Goal: Transaction & Acquisition: Purchase product/service

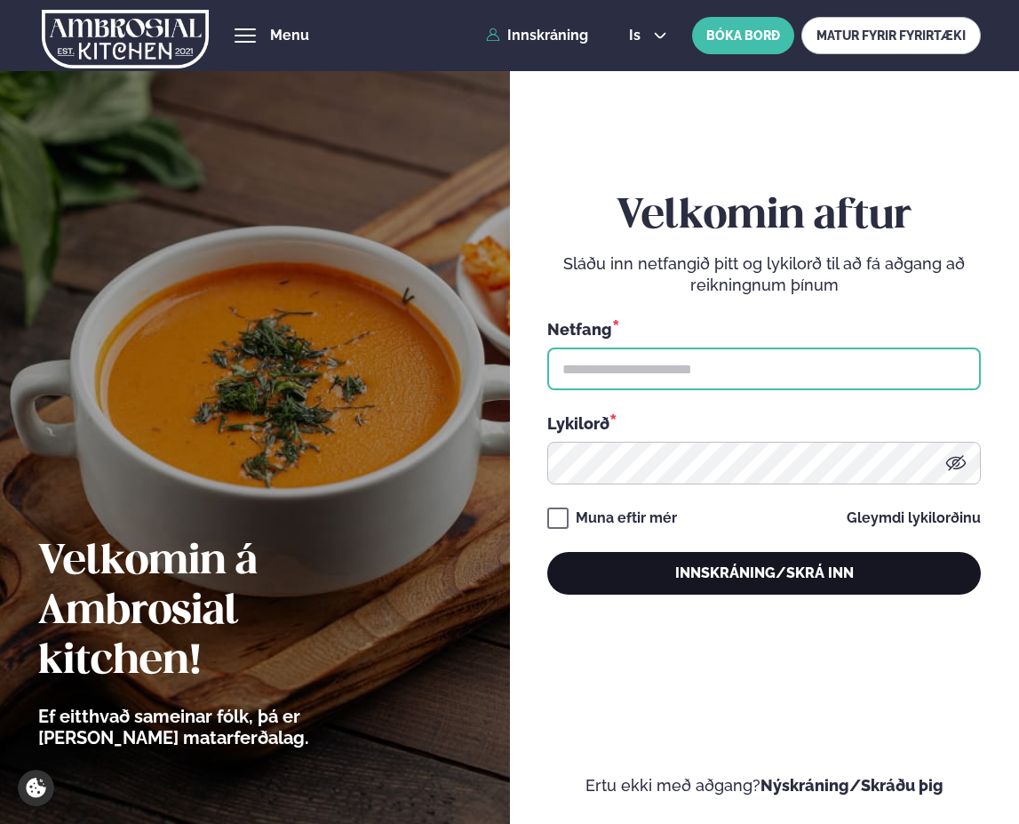
type input "**********"
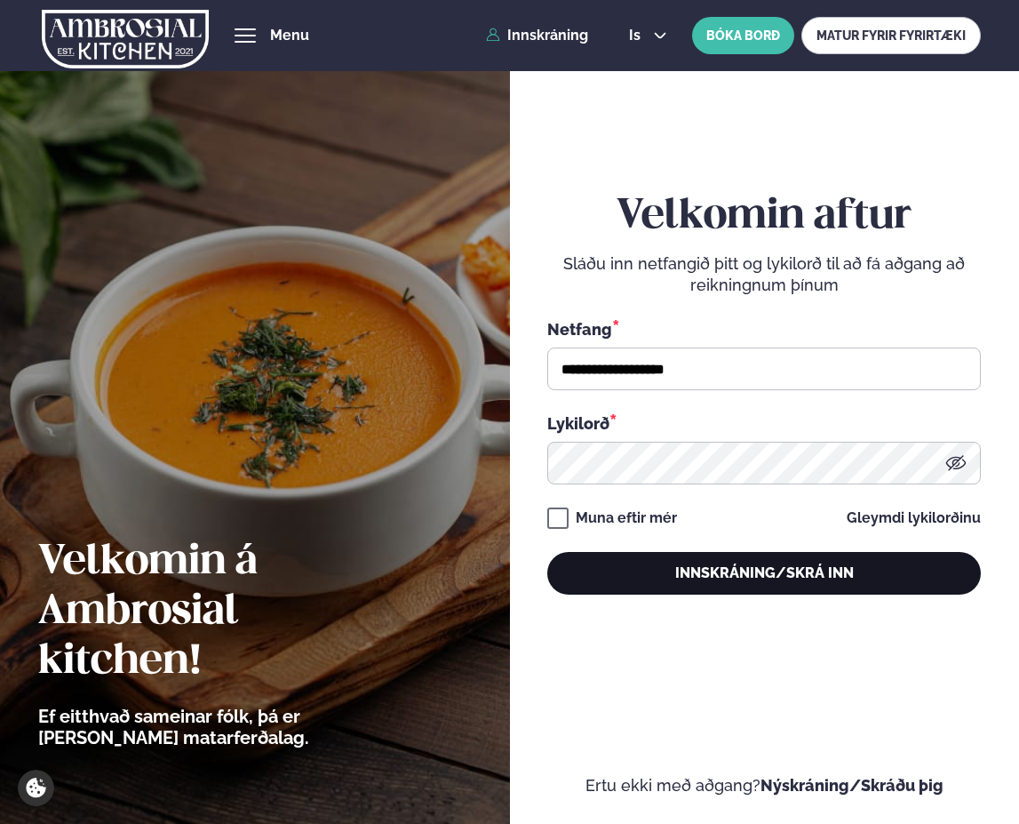
click at [745, 562] on button "Innskráning/Skrá inn" at bounding box center [764, 573] width 434 height 43
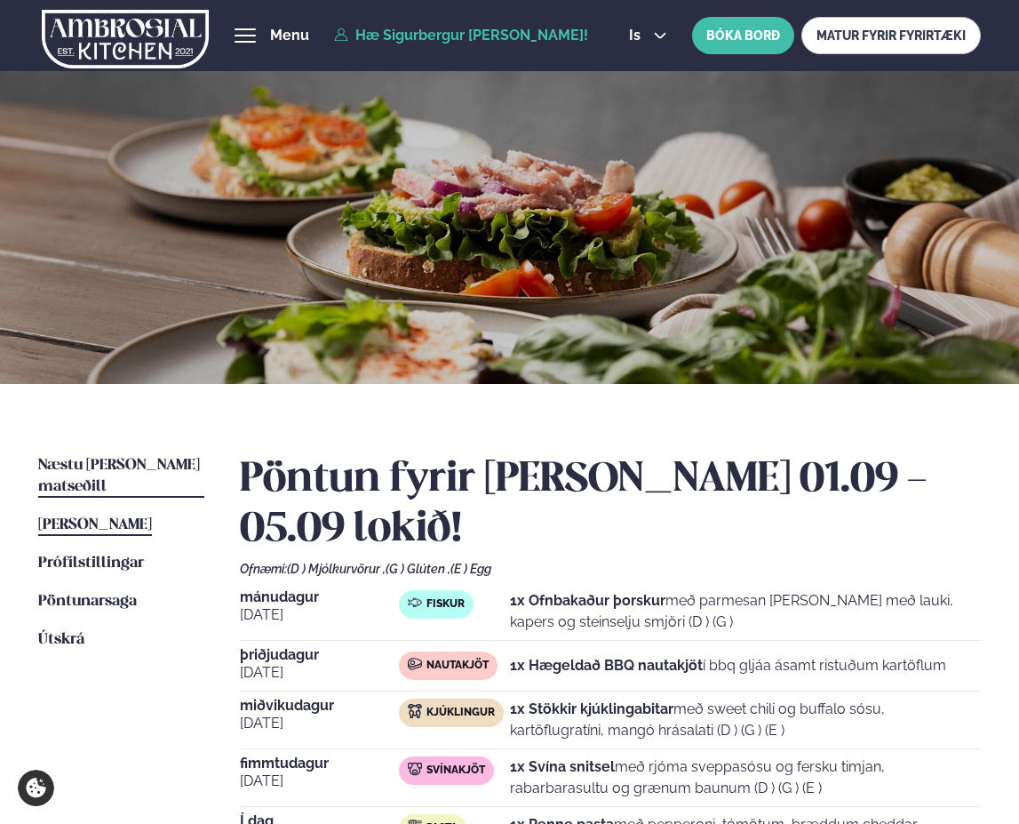
click at [121, 466] on span "Næstu [PERSON_NAME] matseðill" at bounding box center [119, 476] width 162 height 36
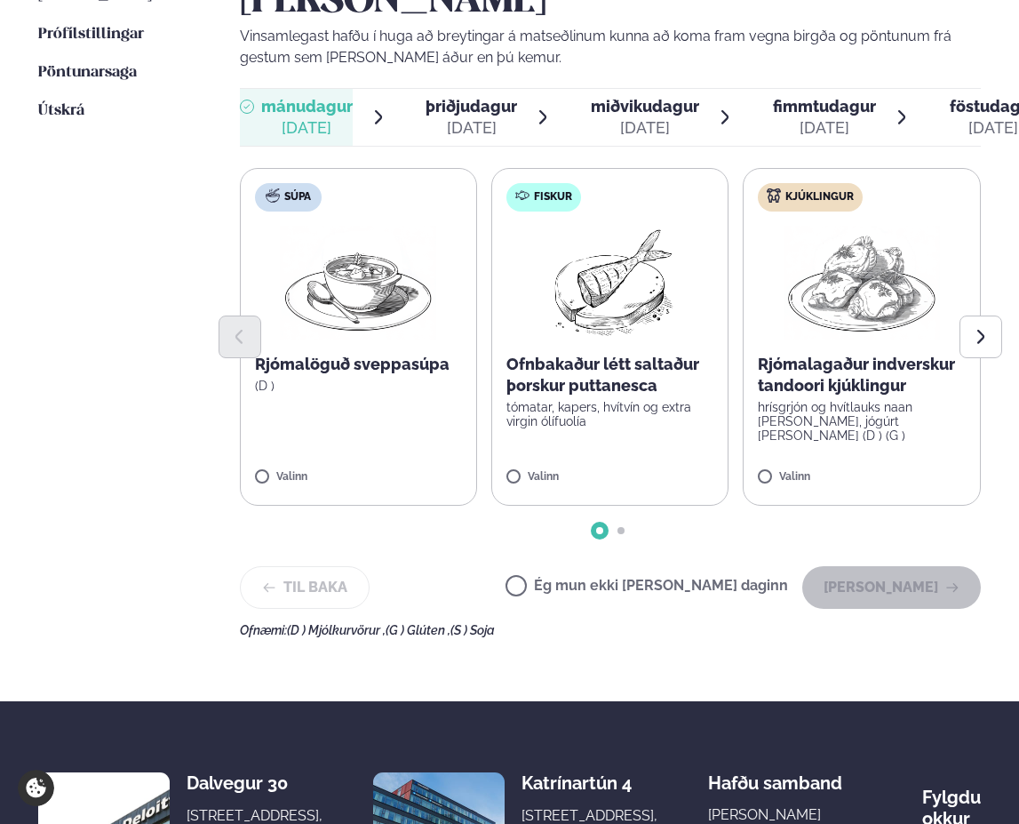
scroll to position [444, 0]
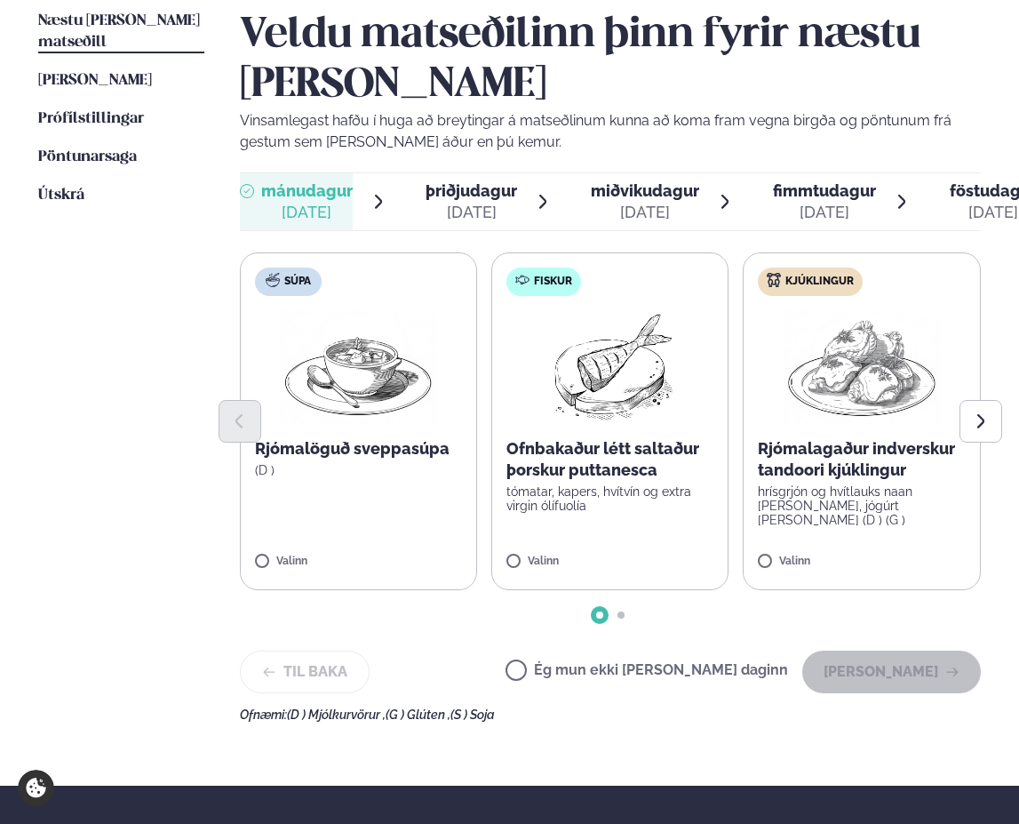
click at [280, 550] on label "Súpa Rjómalöguð sveppasúpa (D ) Valinn" at bounding box center [358, 421] width 237 height 338
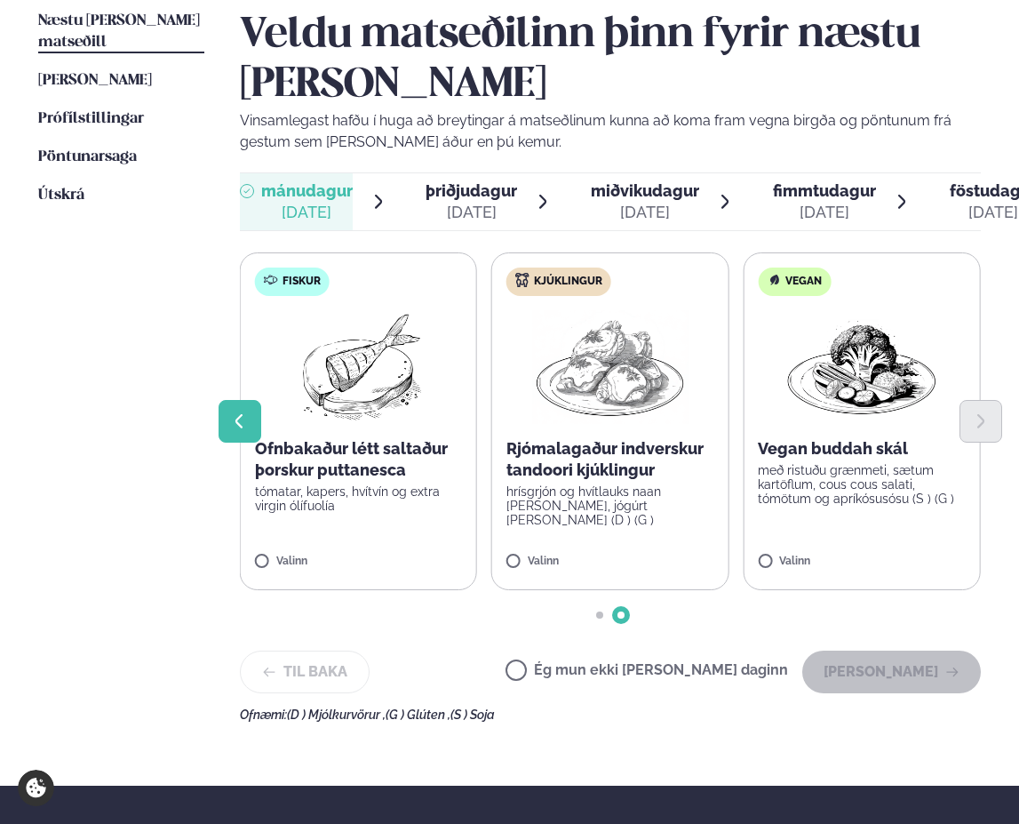
click at [246, 419] on icon "Previous slide" at bounding box center [239, 421] width 19 height 19
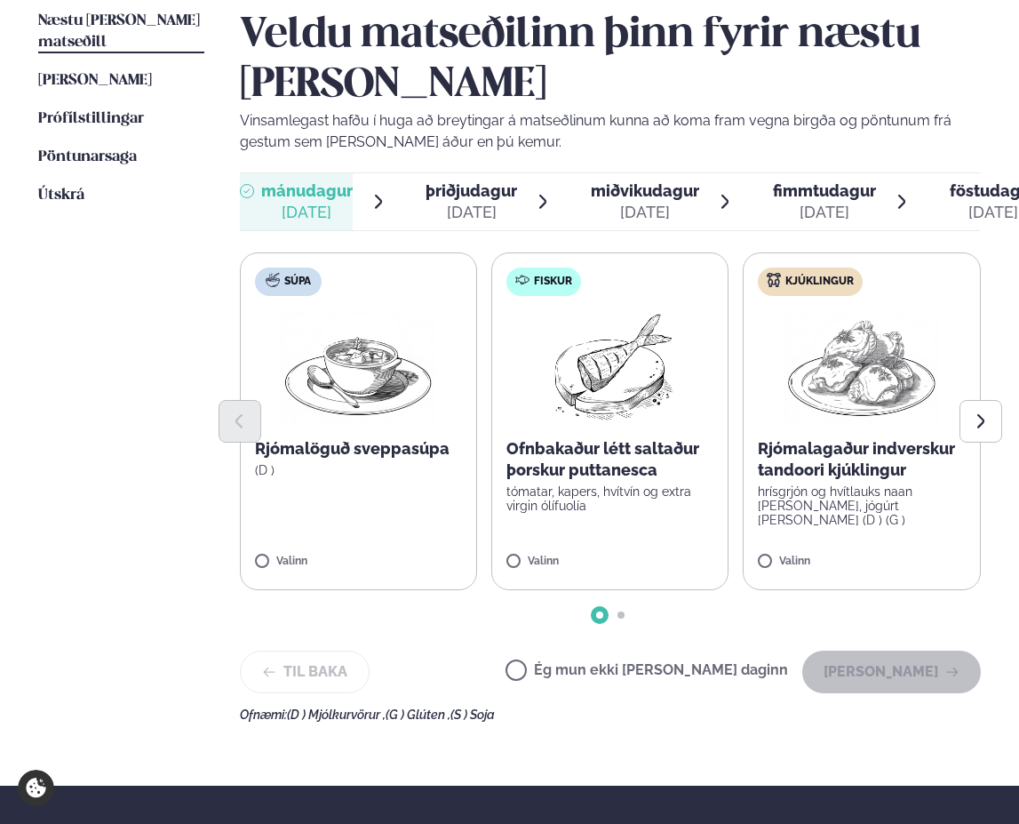
click at [261, 552] on label "Súpa Rjómalöguð sveppasúpa (D ) Valinn" at bounding box center [358, 421] width 237 height 338
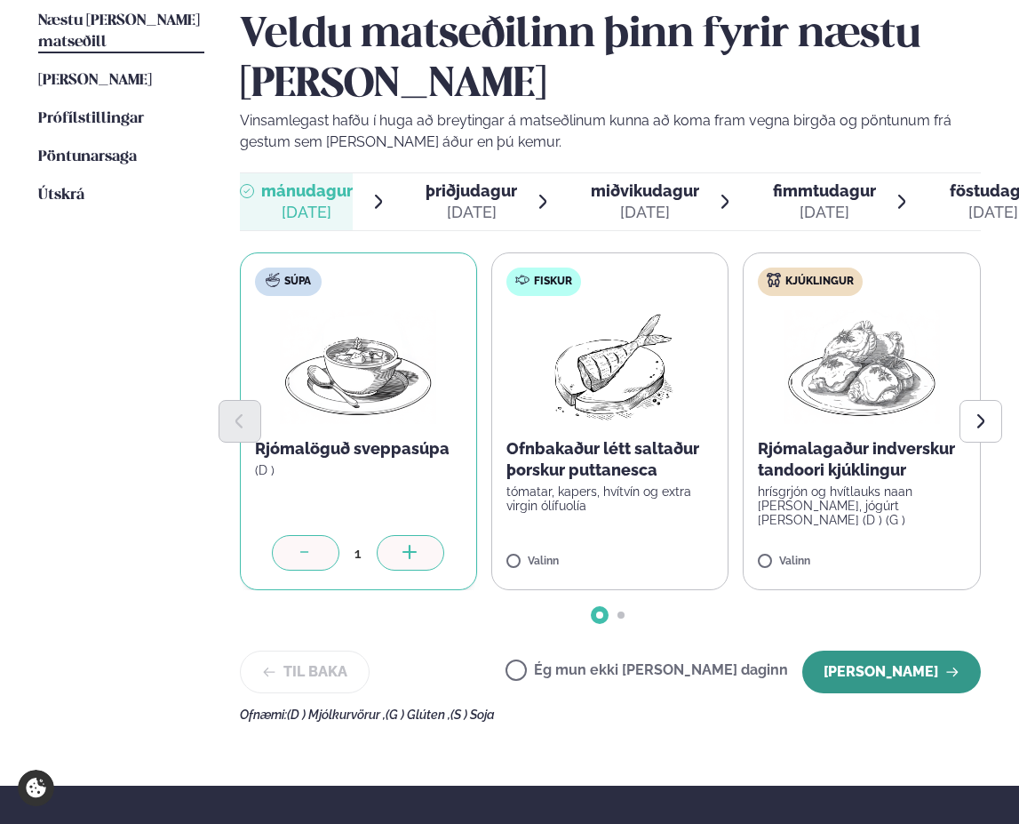
click at [897, 657] on button "[PERSON_NAME]" at bounding box center [891, 672] width 179 height 43
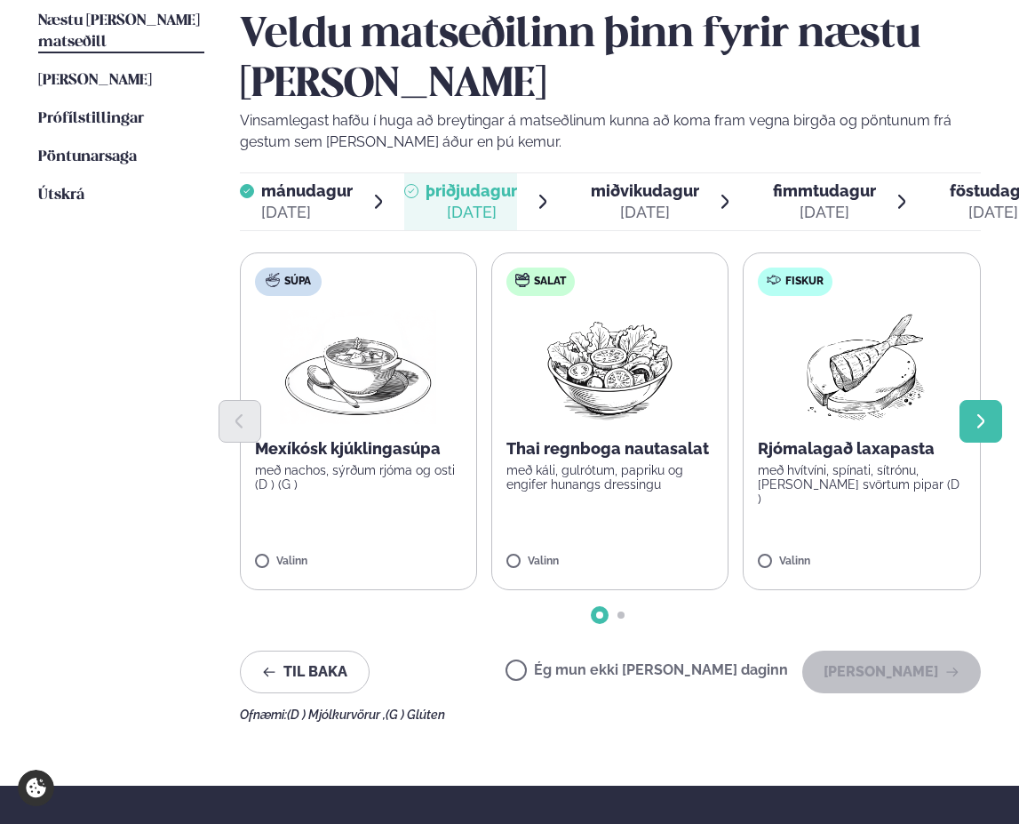
click at [962, 430] on button "Next slide" at bounding box center [981, 421] width 43 height 43
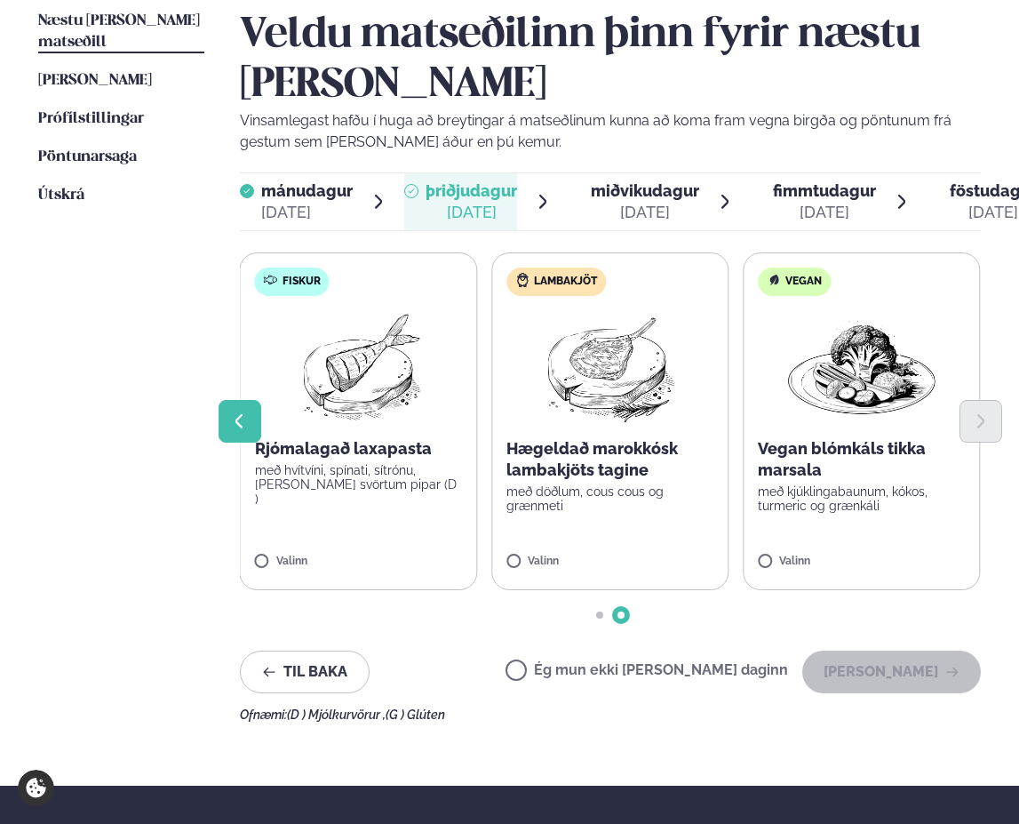
click at [259, 430] on button "Previous slide" at bounding box center [240, 421] width 43 height 43
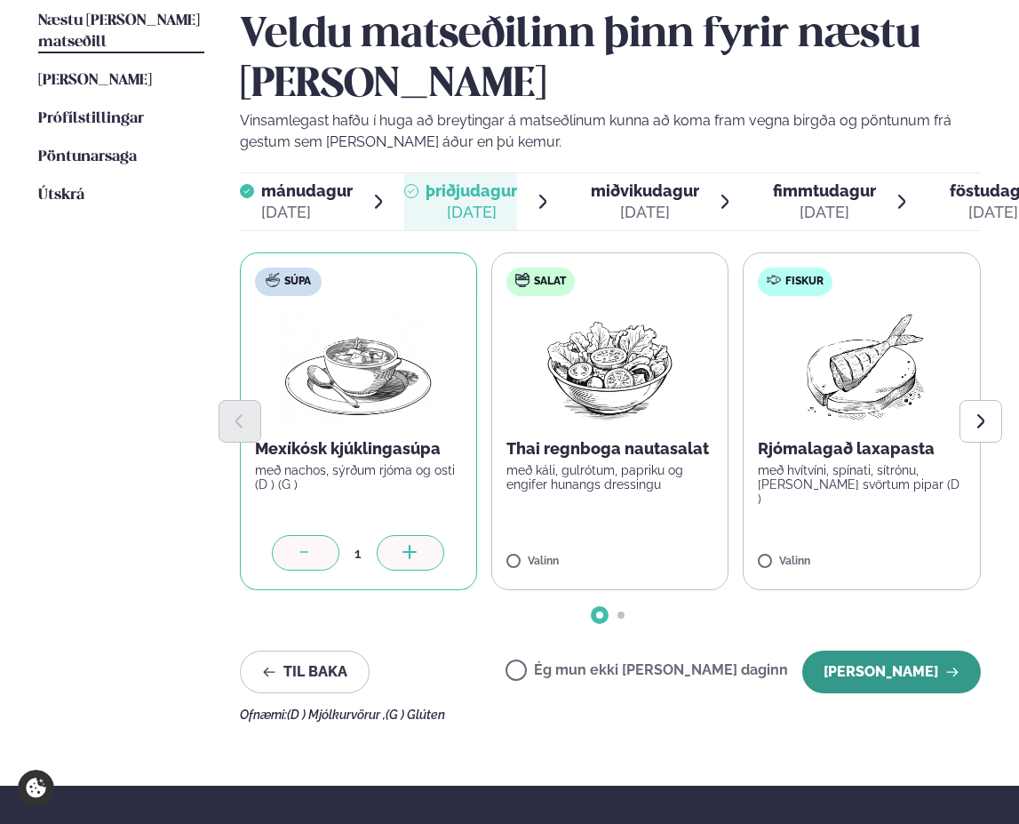
click at [911, 667] on button "[PERSON_NAME]" at bounding box center [891, 672] width 179 height 43
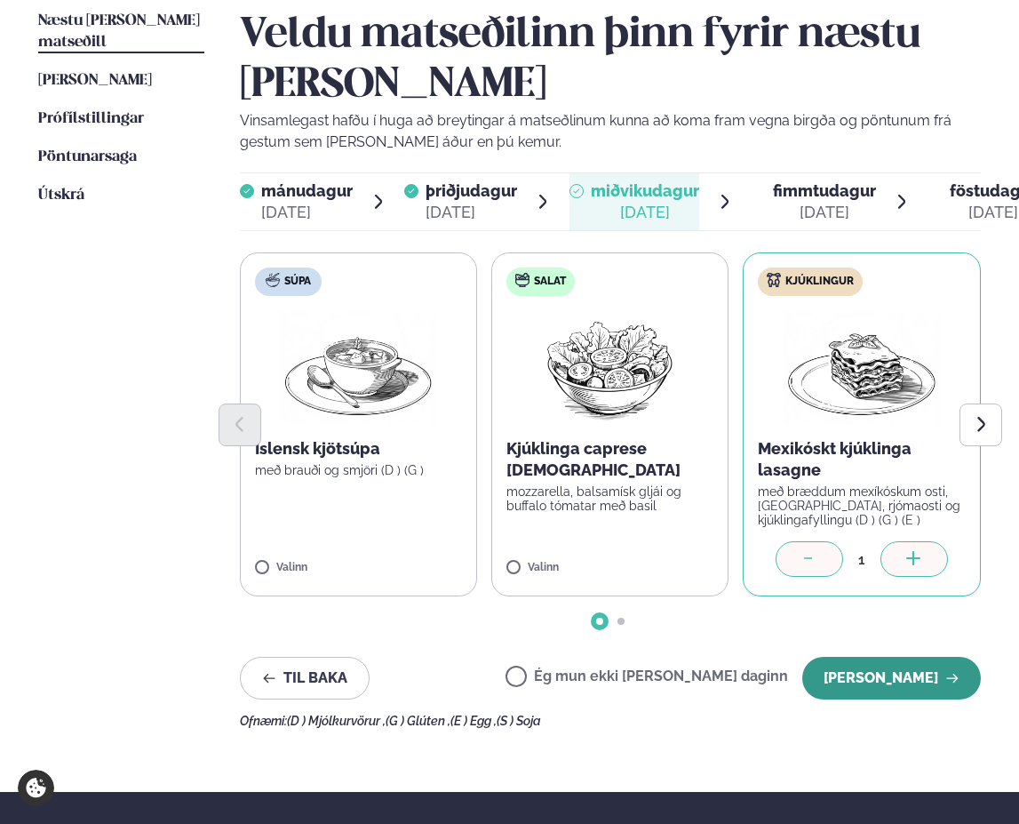
click at [890, 675] on button "[PERSON_NAME]" at bounding box center [891, 678] width 179 height 43
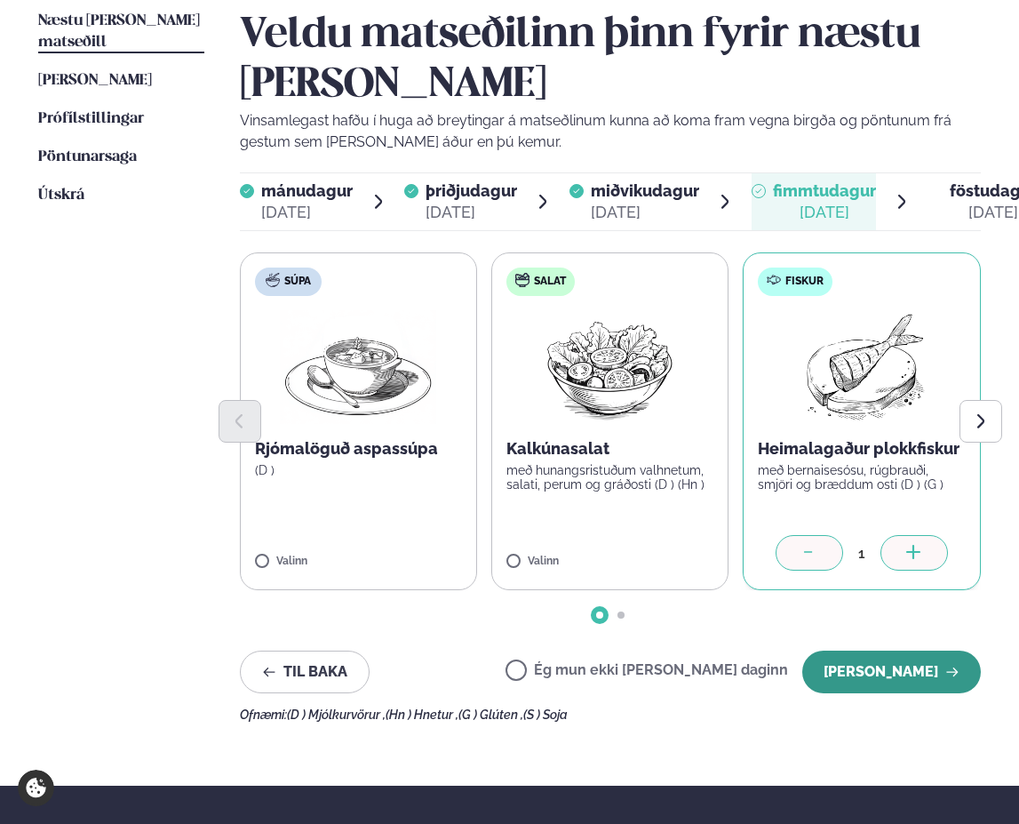
click at [882, 667] on button "[PERSON_NAME]" at bounding box center [891, 672] width 179 height 43
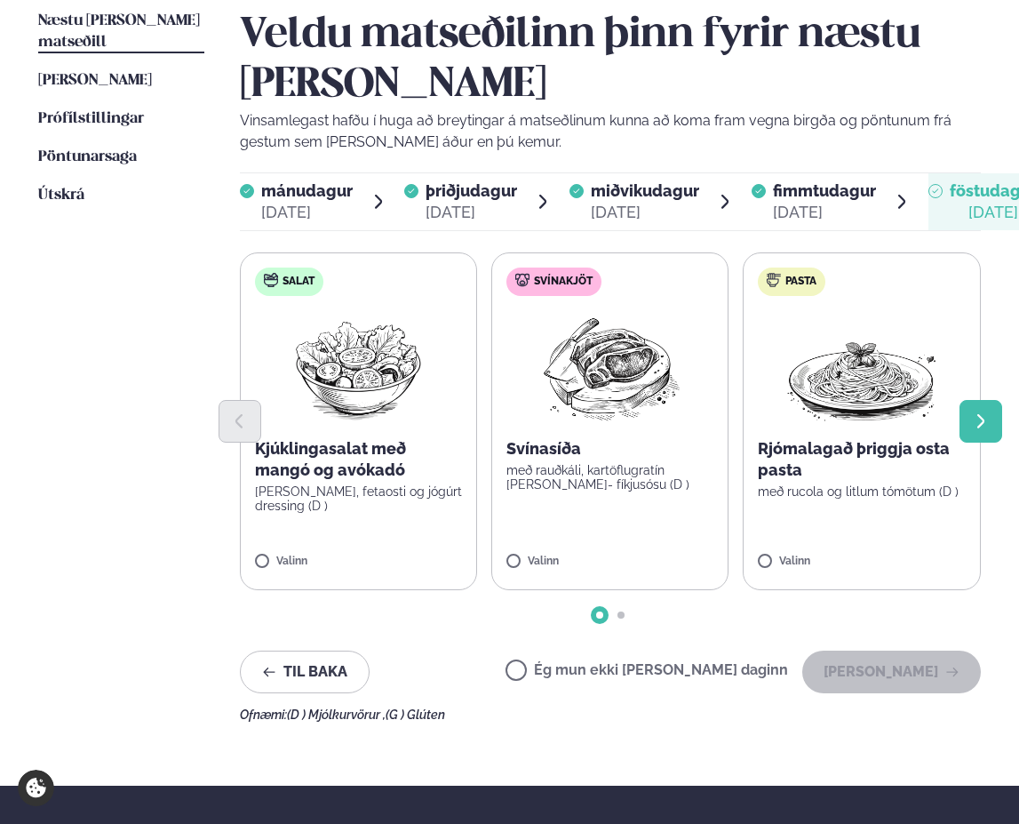
click at [965, 431] on button "Next slide" at bounding box center [981, 421] width 43 height 43
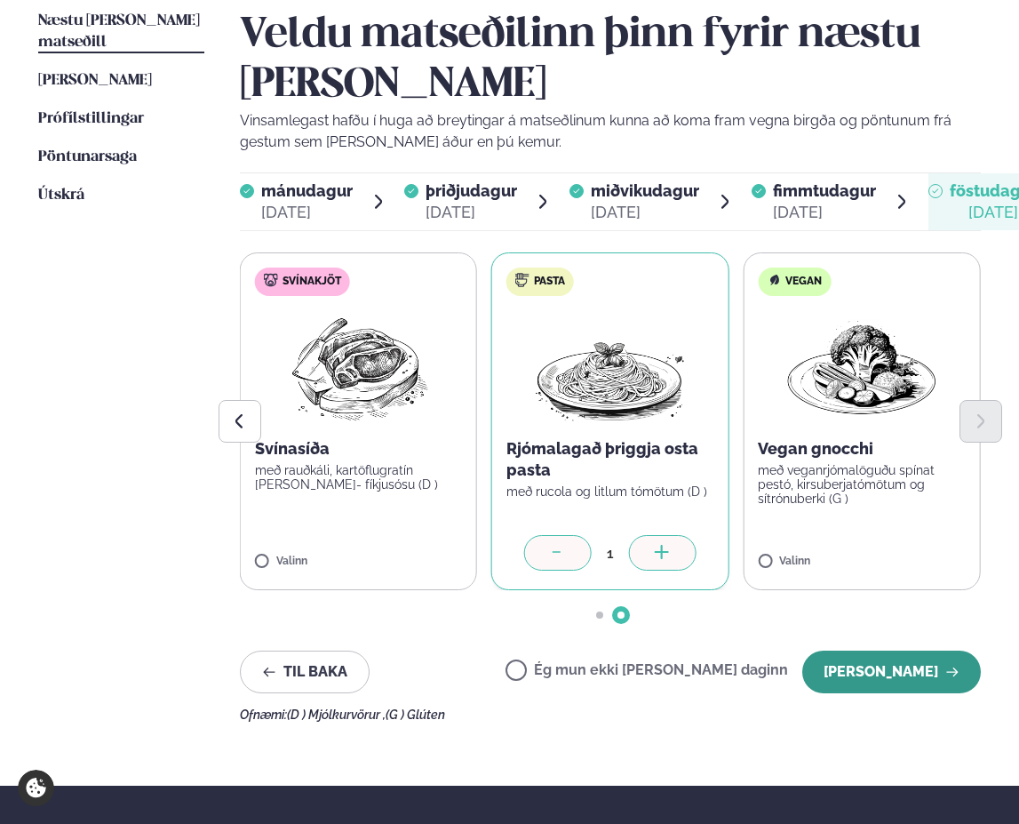
click at [916, 653] on button "[PERSON_NAME]" at bounding box center [891, 672] width 179 height 43
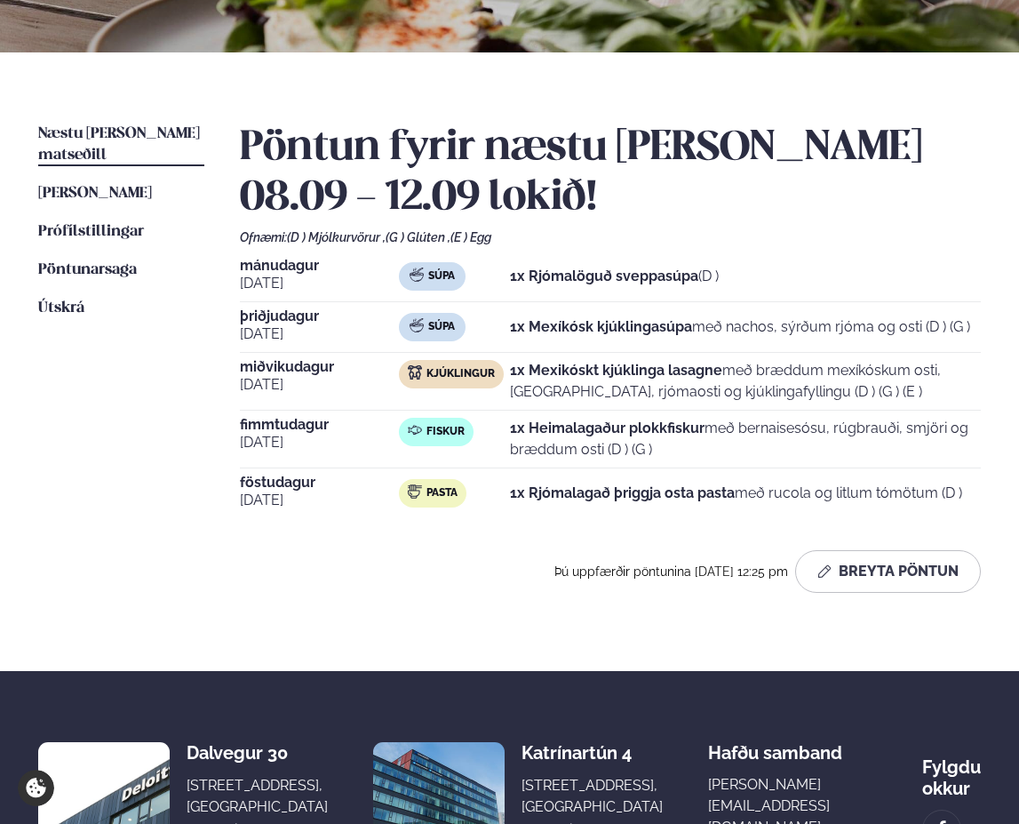
scroll to position [178, 0]
